Goal: Task Accomplishment & Management: Complete application form

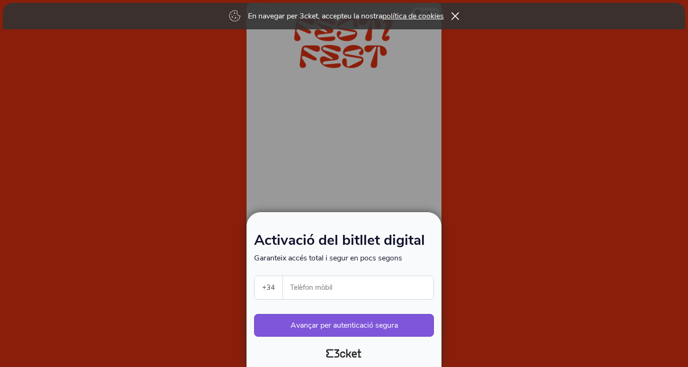
select select "34"
type input "6"
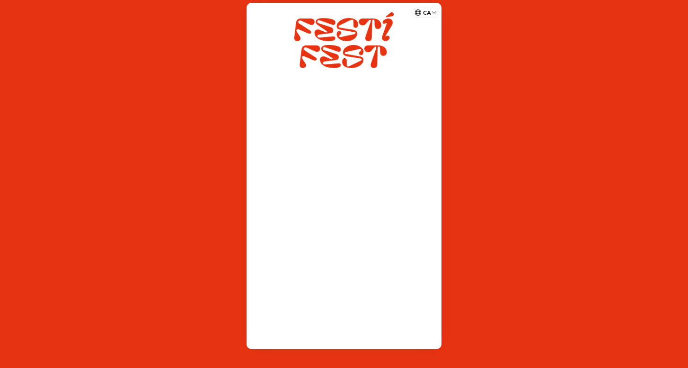
select select "34"
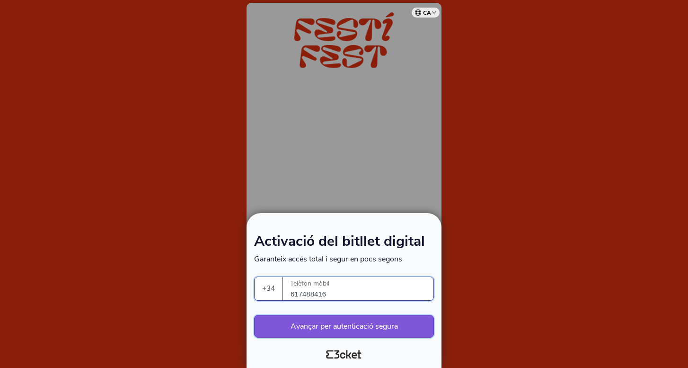
type input "617488416"
click at [345, 326] on button "Avançar per autenticació segura" at bounding box center [344, 326] width 180 height 23
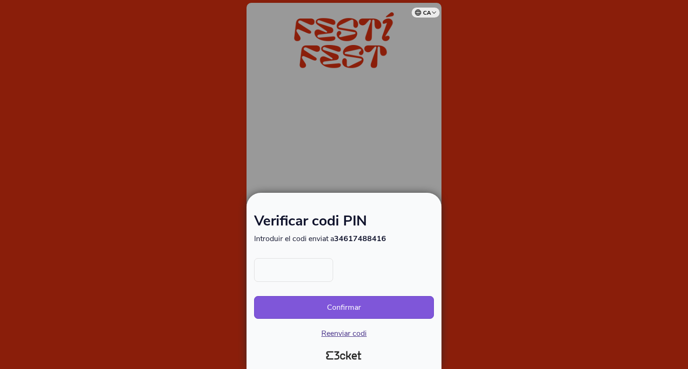
click at [291, 264] on input "text" at bounding box center [293, 270] width 79 height 24
type input "2635"
click at [375, 314] on button "Confirmar" at bounding box center [344, 307] width 180 height 23
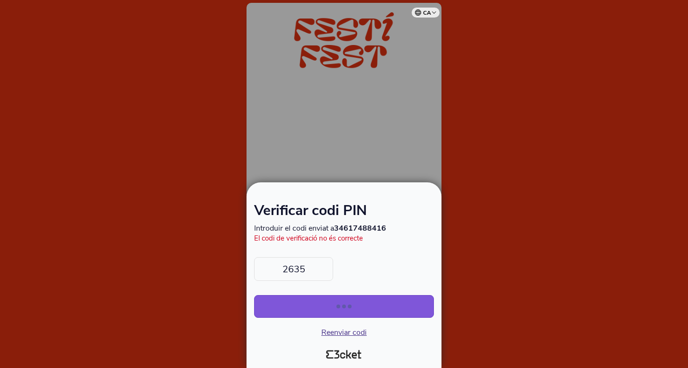
click at [312, 265] on input "2635" at bounding box center [293, 269] width 79 height 24
click at [340, 331] on span "Reenviar codi" at bounding box center [343, 332] width 45 height 10
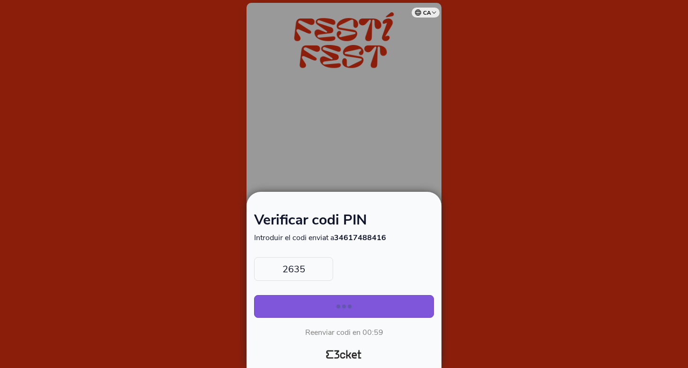
drag, startPoint x: 311, startPoint y: 273, endPoint x: 257, endPoint y: 274, distance: 53.9
click at [257, 274] on input "2635" at bounding box center [293, 269] width 79 height 24
type input "1776"
click at [307, 308] on button "Confirmar" at bounding box center [344, 306] width 180 height 23
click at [346, 304] on div "submit" at bounding box center [344, 306] width 4 height 4
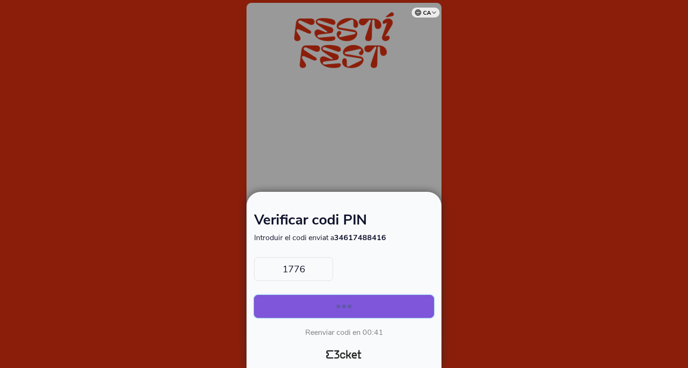
click at [346, 304] on div "submit" at bounding box center [344, 306] width 4 height 4
click at [321, 269] on input "1776" at bounding box center [293, 269] width 79 height 24
click at [344, 306] on button "Confirmar" at bounding box center [344, 306] width 180 height 23
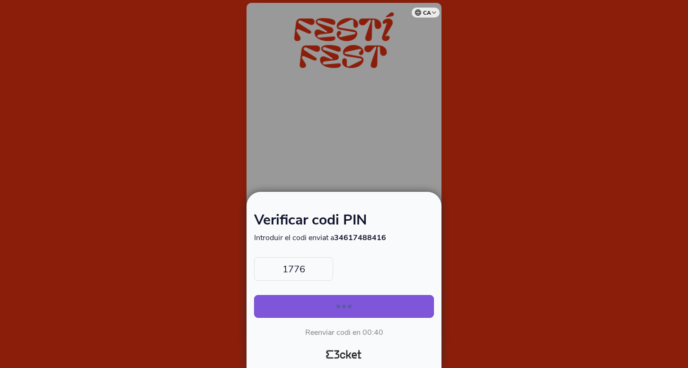
click at [344, 306] on button "Confirmar" at bounding box center [344, 306] width 180 height 23
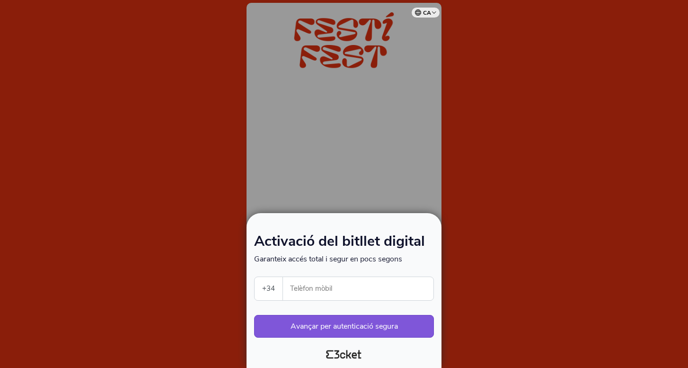
select select "34"
type input "617488416"
click at [344, 327] on button "Avançar per autenticació segura" at bounding box center [344, 326] width 180 height 23
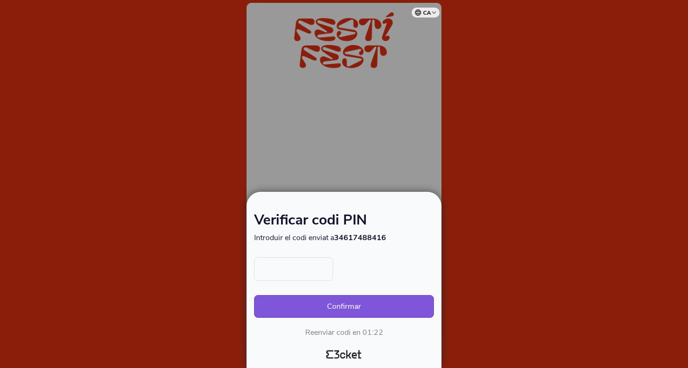
click at [295, 274] on input "text" at bounding box center [293, 269] width 79 height 24
type input "1776"
click at [333, 301] on button "Confirmar" at bounding box center [344, 306] width 180 height 23
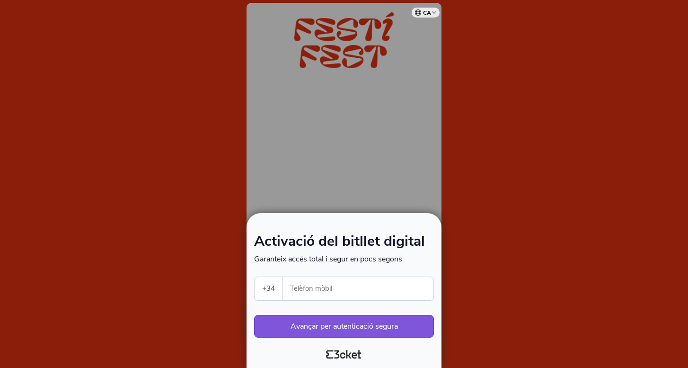
select select "34"
type input "617488416"
click at [369, 325] on button "Avançar per autenticació segura" at bounding box center [344, 326] width 180 height 23
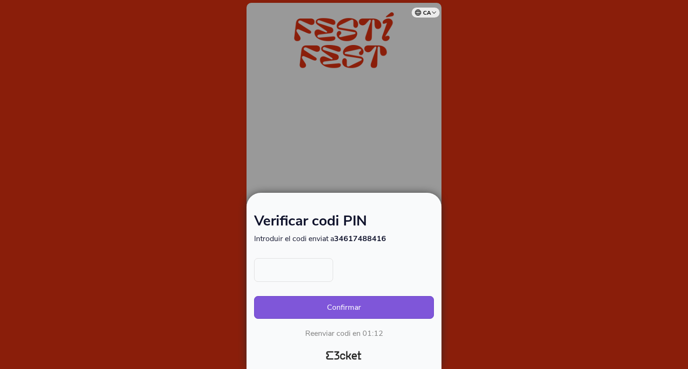
click at [287, 273] on input "text" at bounding box center [293, 270] width 79 height 24
click at [310, 309] on button "Confirmar" at bounding box center [344, 307] width 180 height 23
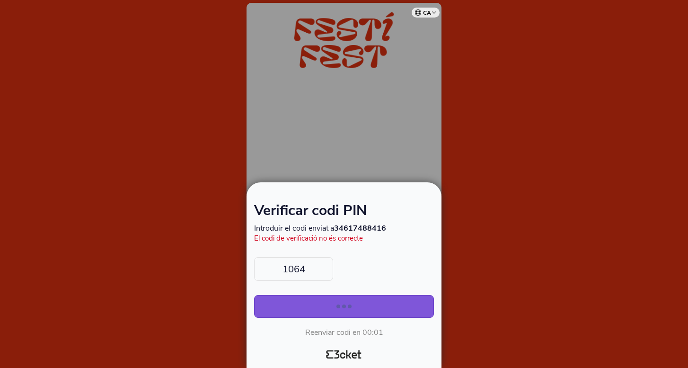
drag, startPoint x: 310, startPoint y: 267, endPoint x: 251, endPoint y: 270, distance: 59.7
click at [250, 270] on div "Verificar codi PIN Introduir el codi enviat a 34617488416 El codi de verificaci…" at bounding box center [343, 270] width 187 height 141
type input "1776"
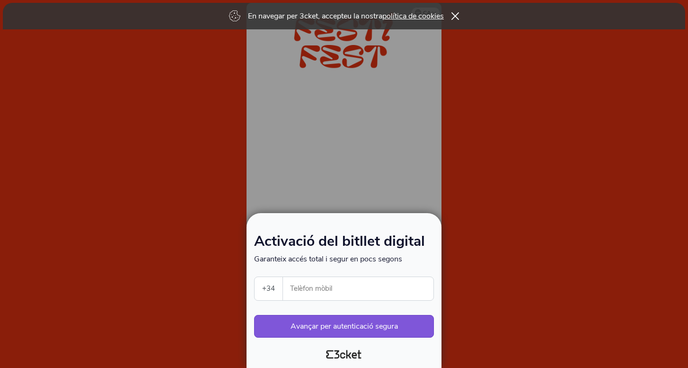
select select "34"
type input "617488416"
click at [380, 323] on button "Avançar per autenticació segura" at bounding box center [344, 326] width 180 height 23
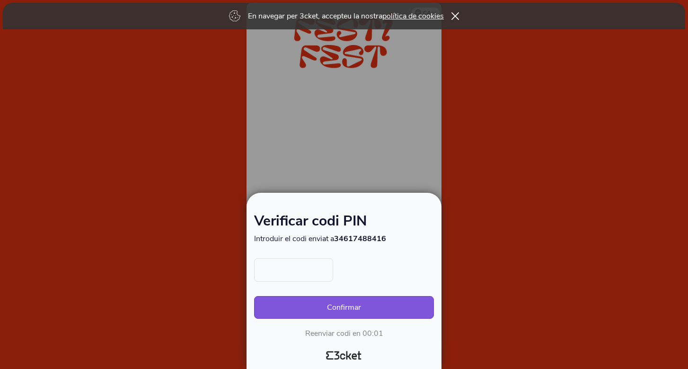
click at [305, 278] on input "text" at bounding box center [293, 270] width 79 height 24
type input "1064"
click at [348, 306] on button "Confirmar" at bounding box center [344, 307] width 180 height 23
